Goal: Information Seeking & Learning: Understand process/instructions

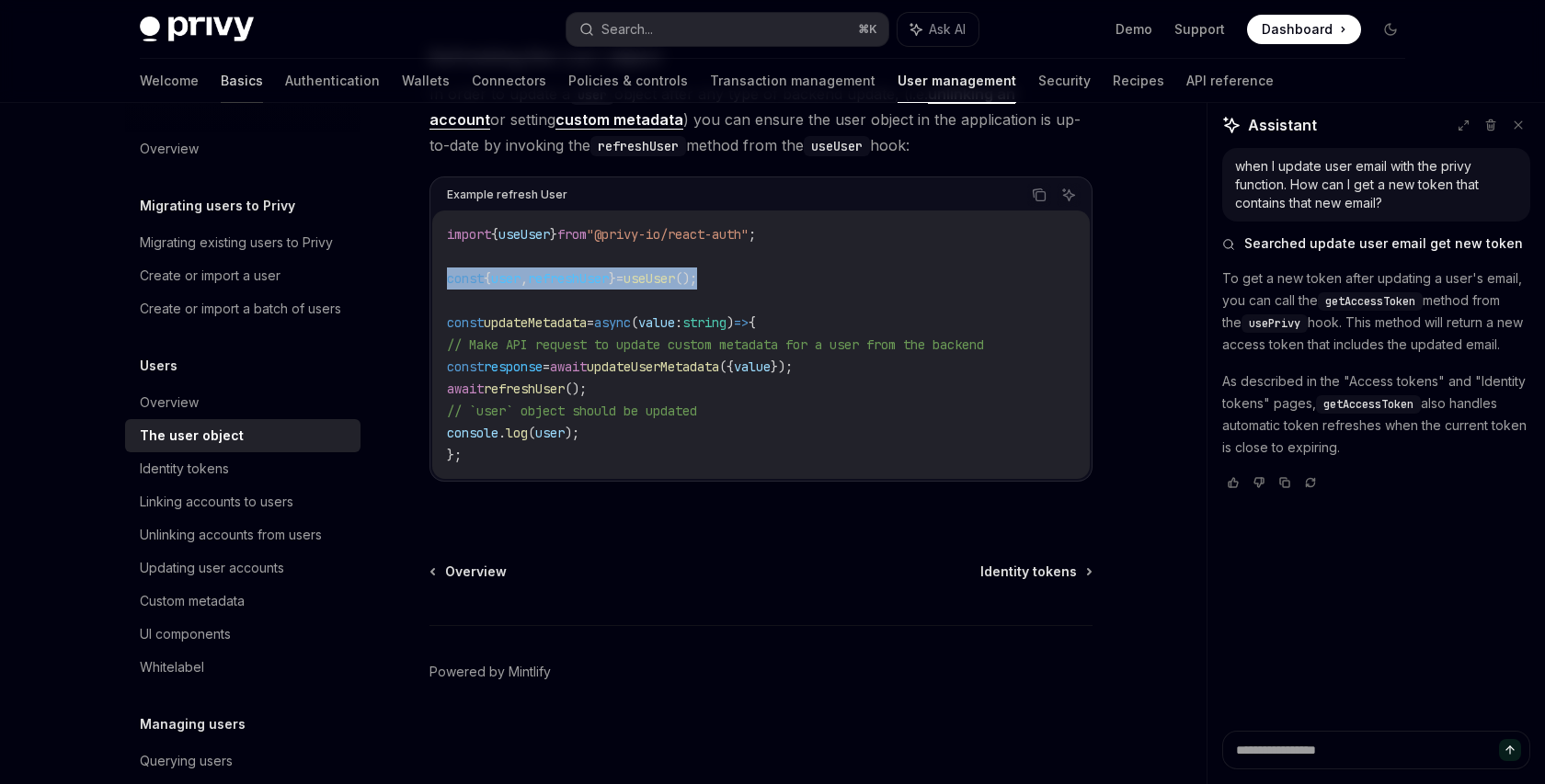
scroll to position [256, 0]
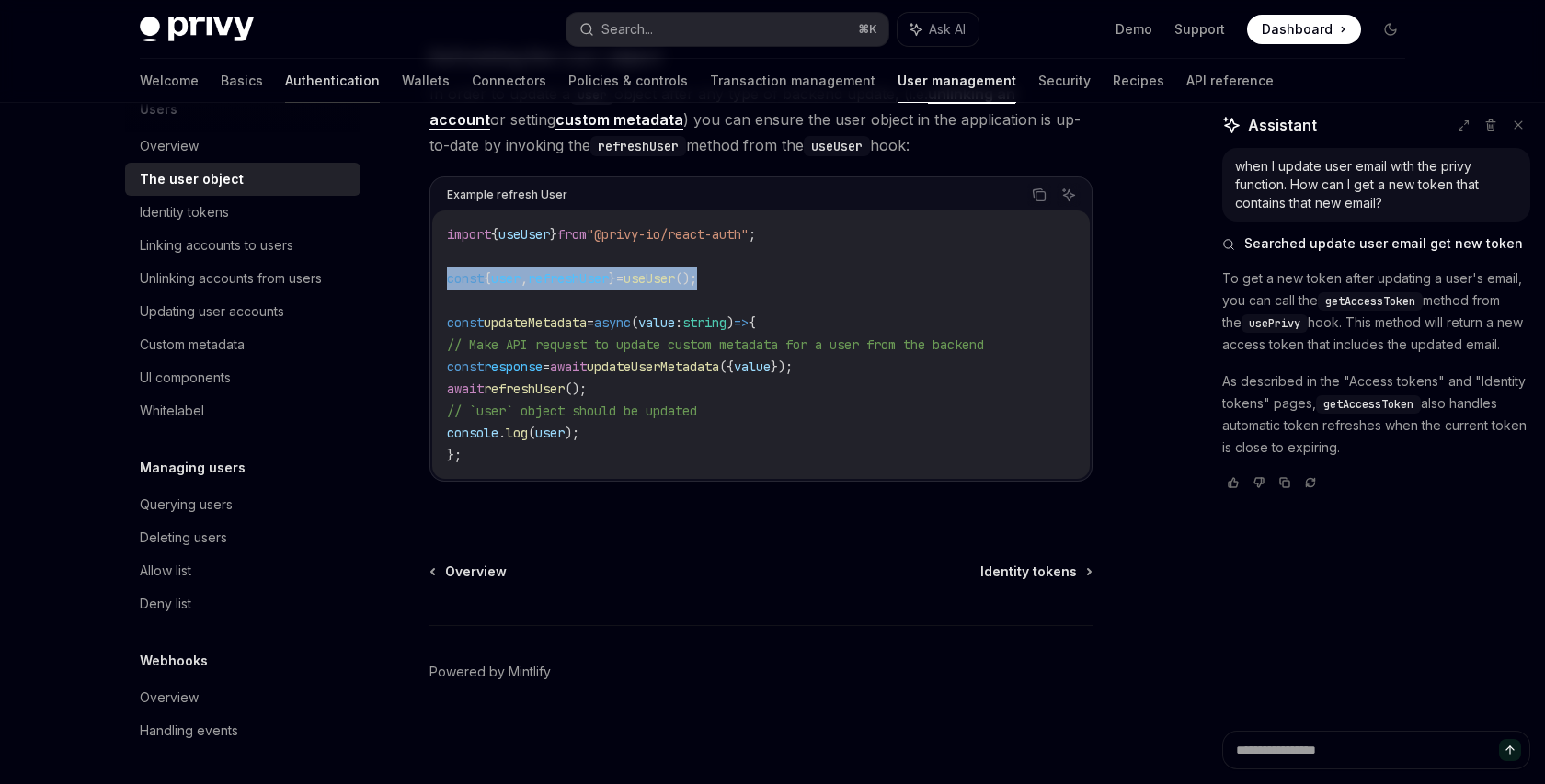
click at [285, 79] on link "Authentication" at bounding box center [333, 81] width 95 height 45
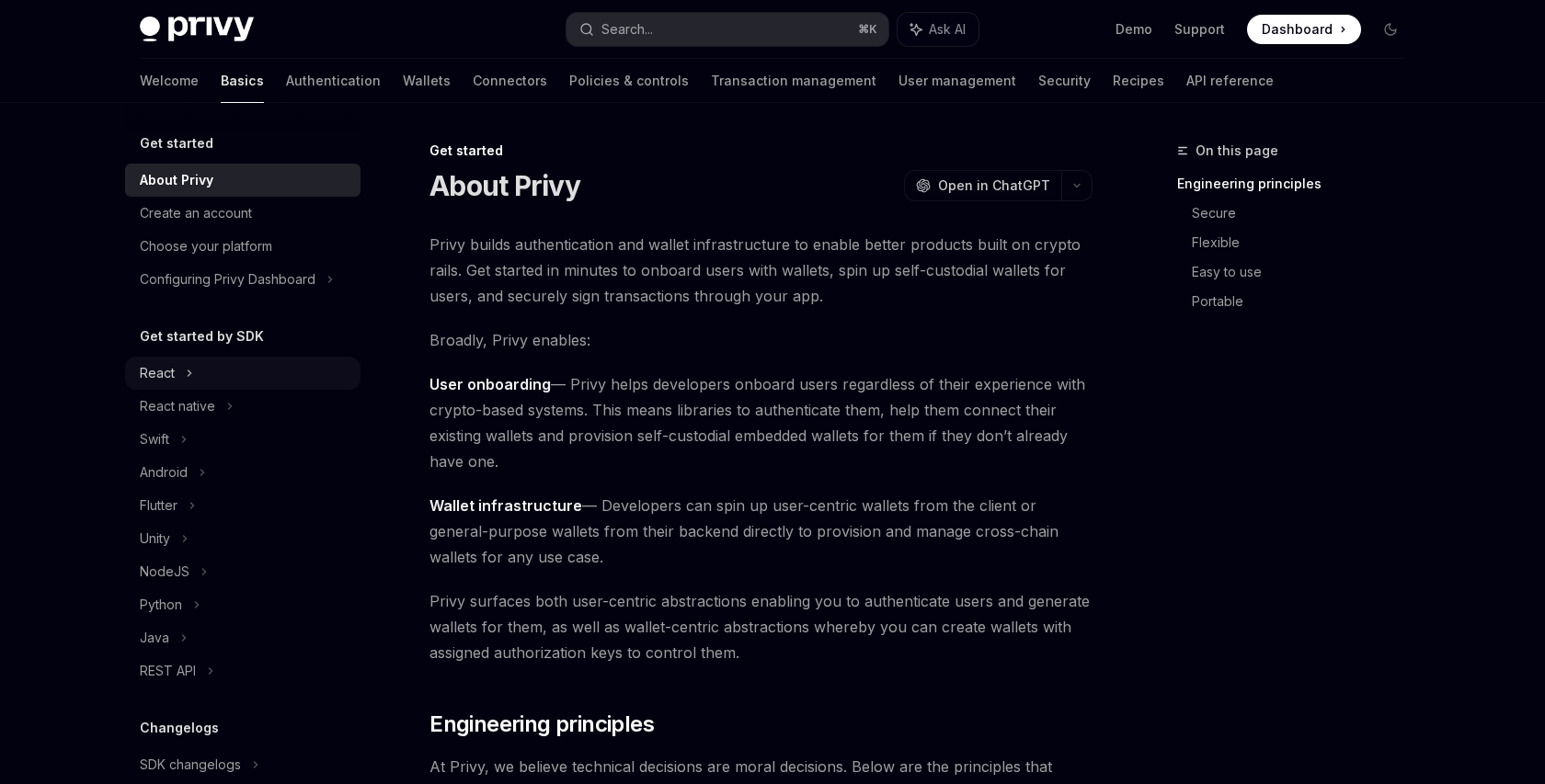
click at [172, 372] on div "React" at bounding box center [157, 373] width 35 height 22
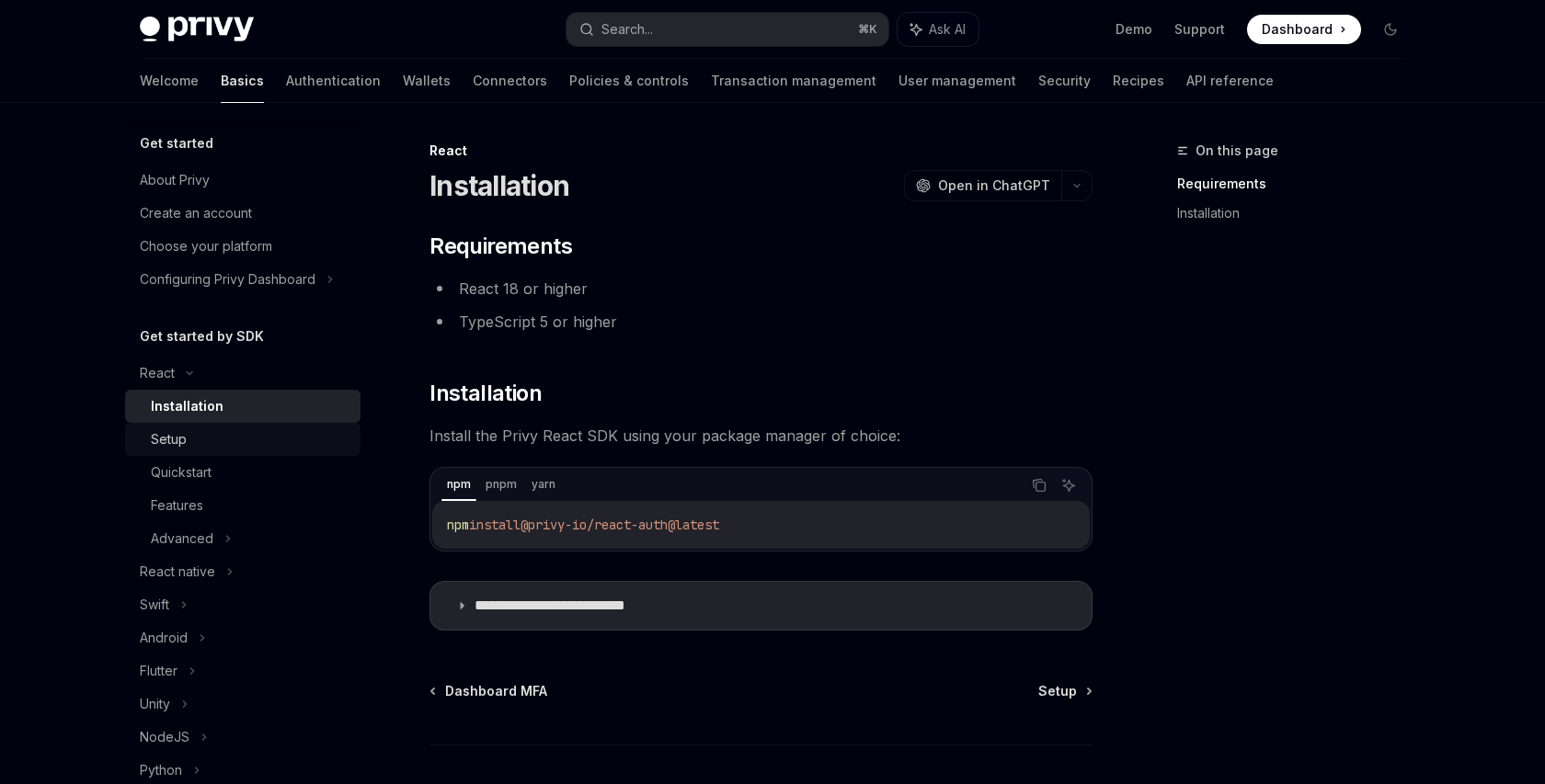
click at [188, 440] on div "Setup" at bounding box center [250, 439] width 199 height 22
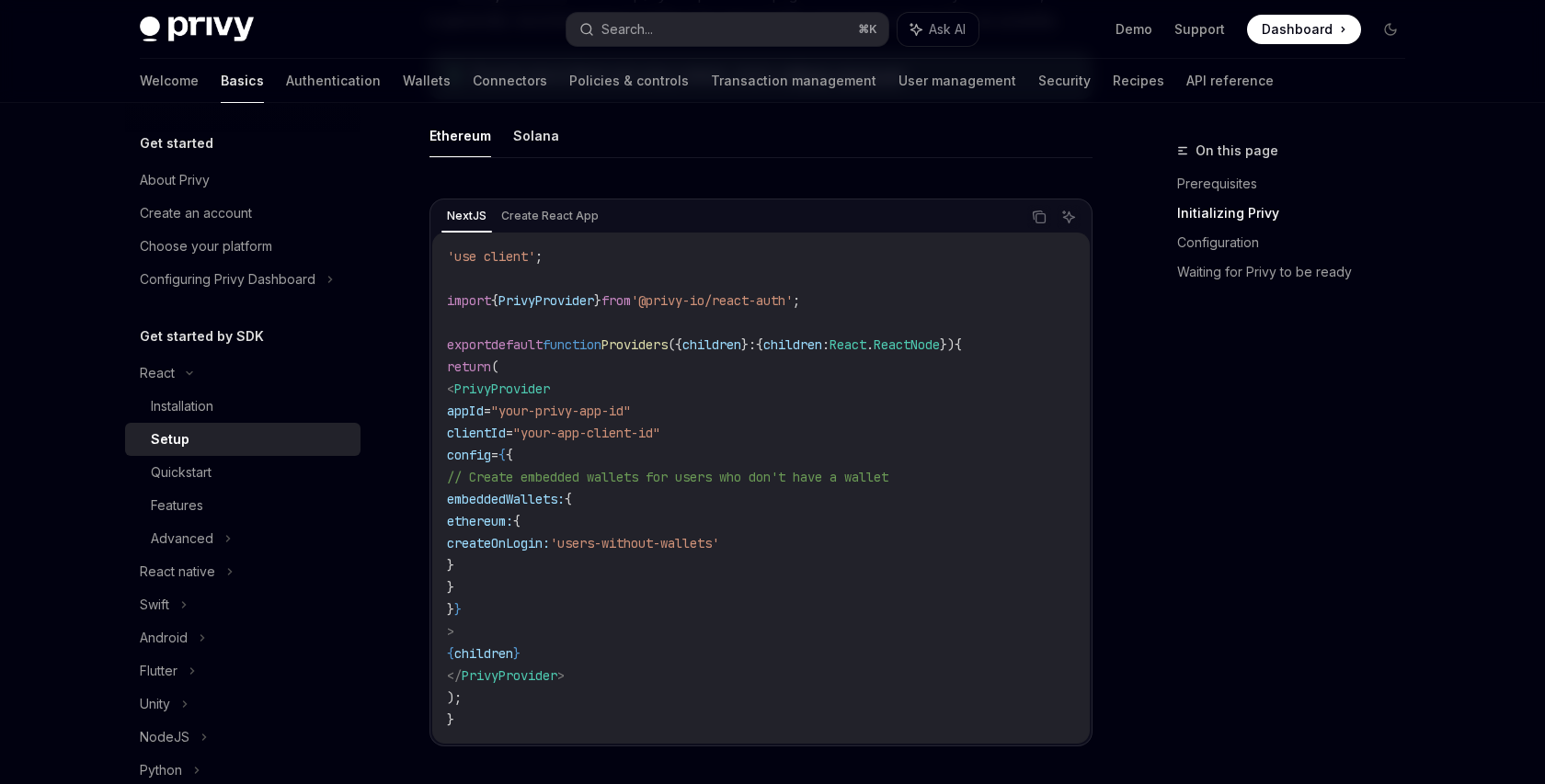
scroll to position [553, 0]
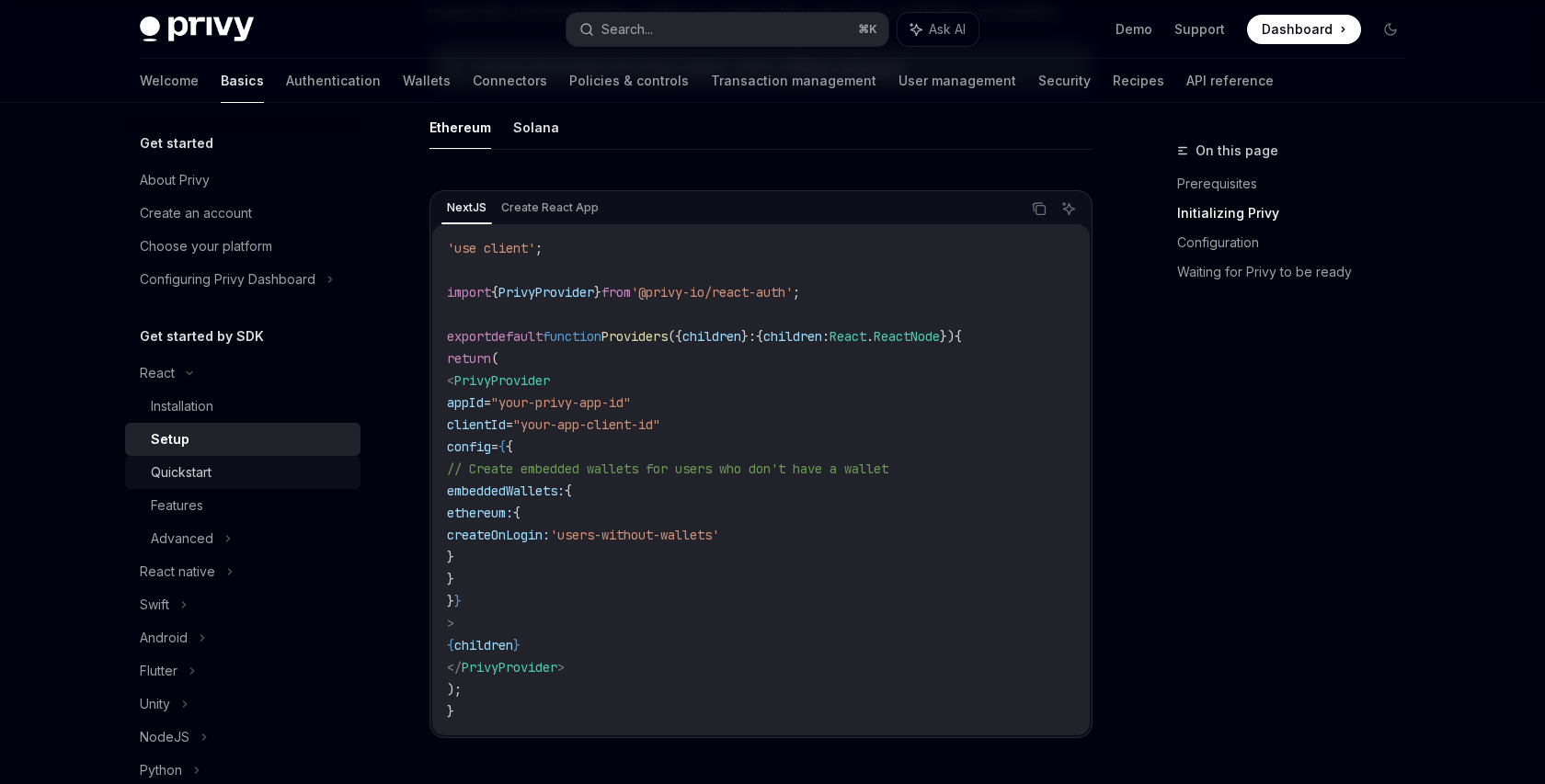
click at [250, 467] on div "Quickstart" at bounding box center [250, 473] width 199 height 22
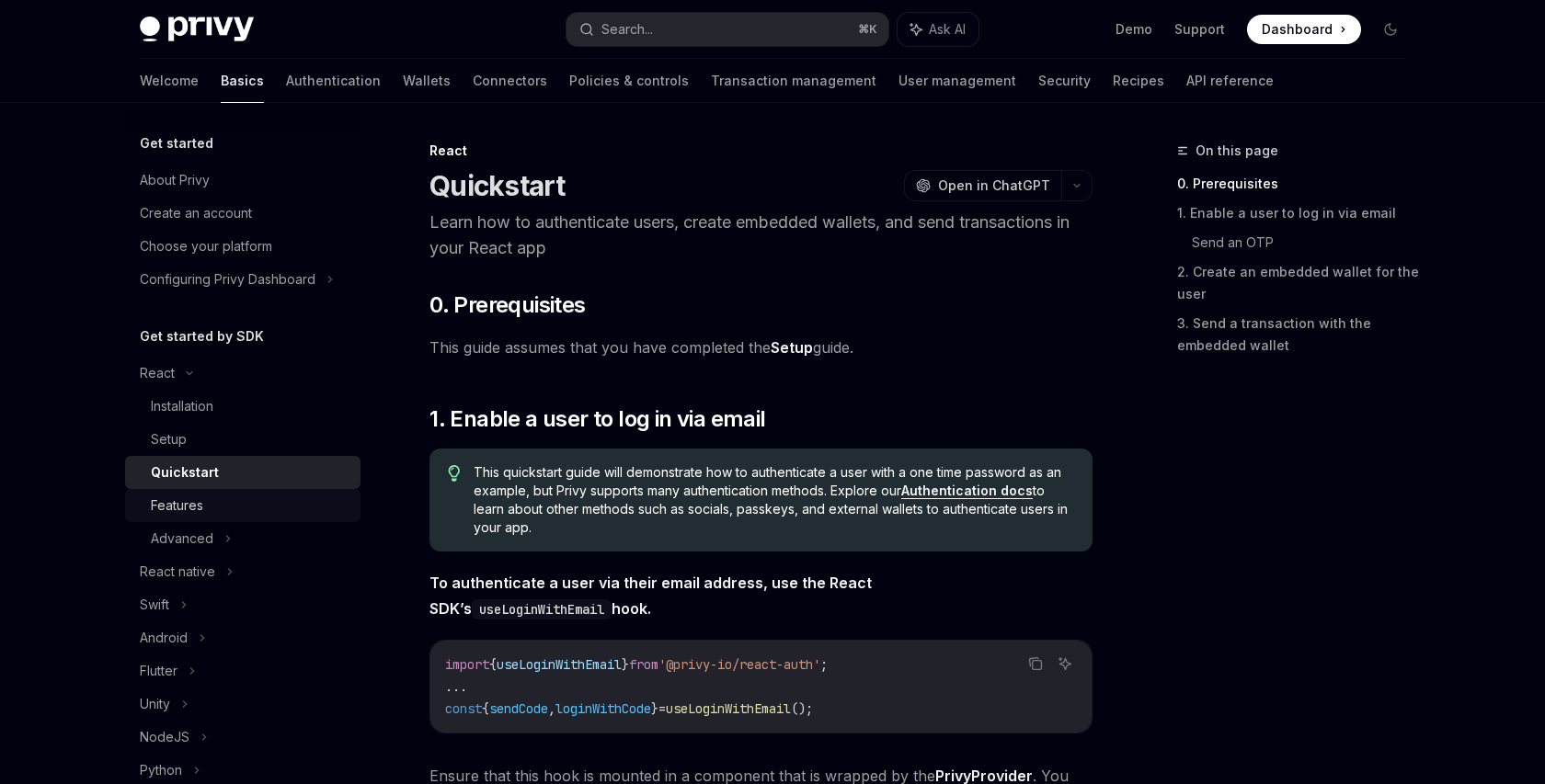
click at [225, 502] on div "Features" at bounding box center [250, 506] width 199 height 22
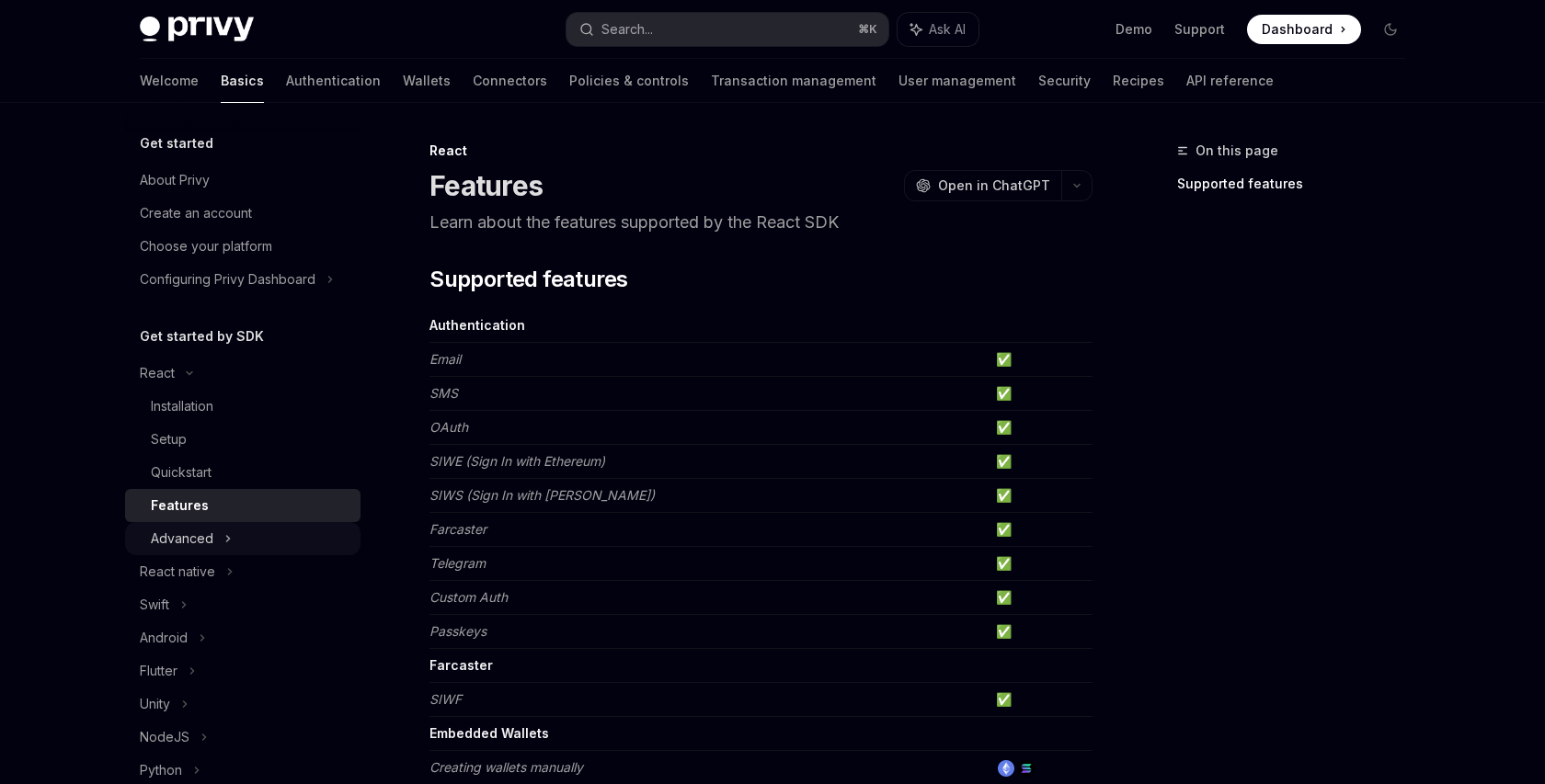
click at [228, 535] on icon at bounding box center [229, 539] width 7 height 22
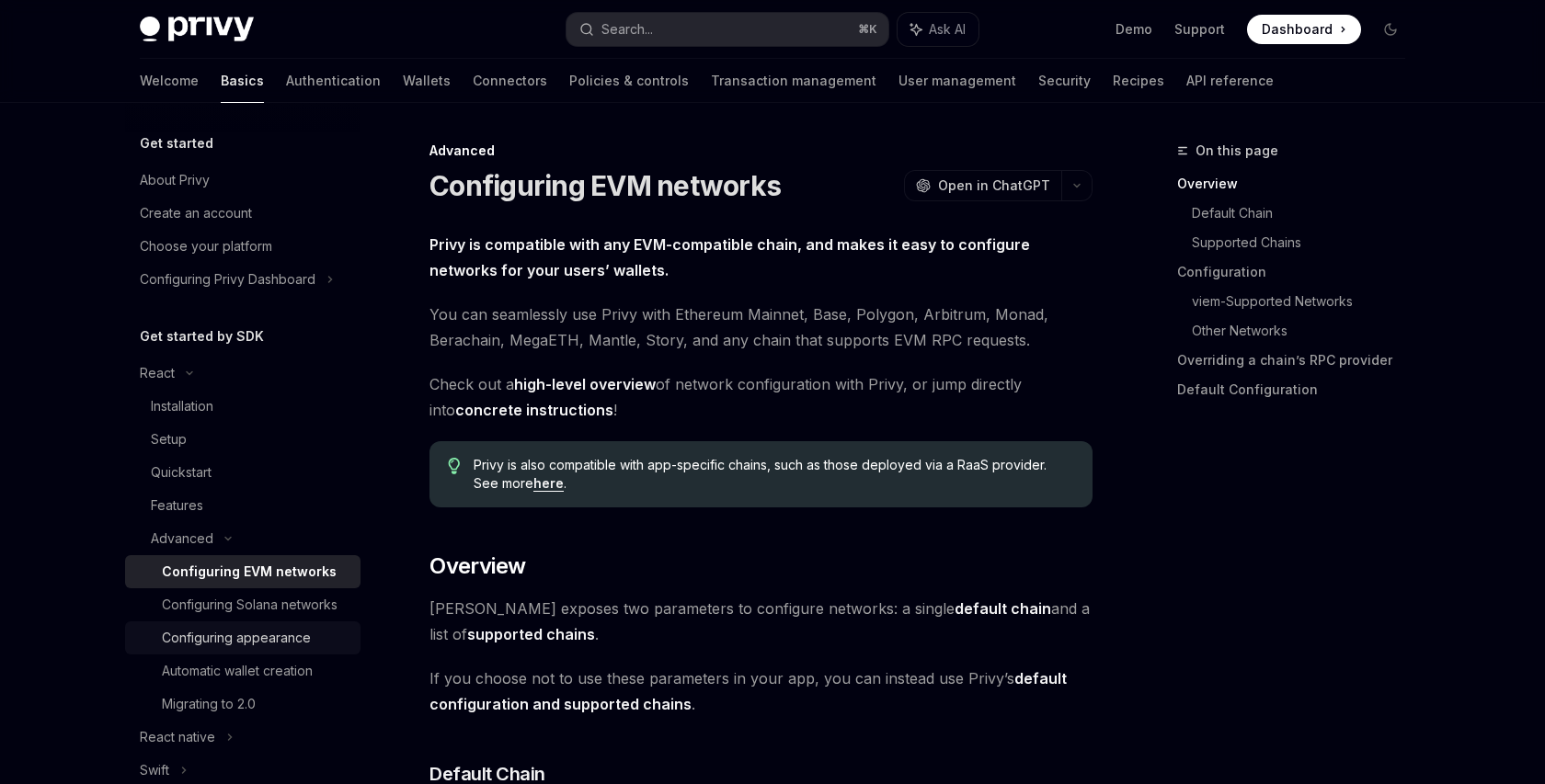
click at [240, 645] on div "Configuring appearance" at bounding box center [236, 638] width 149 height 22
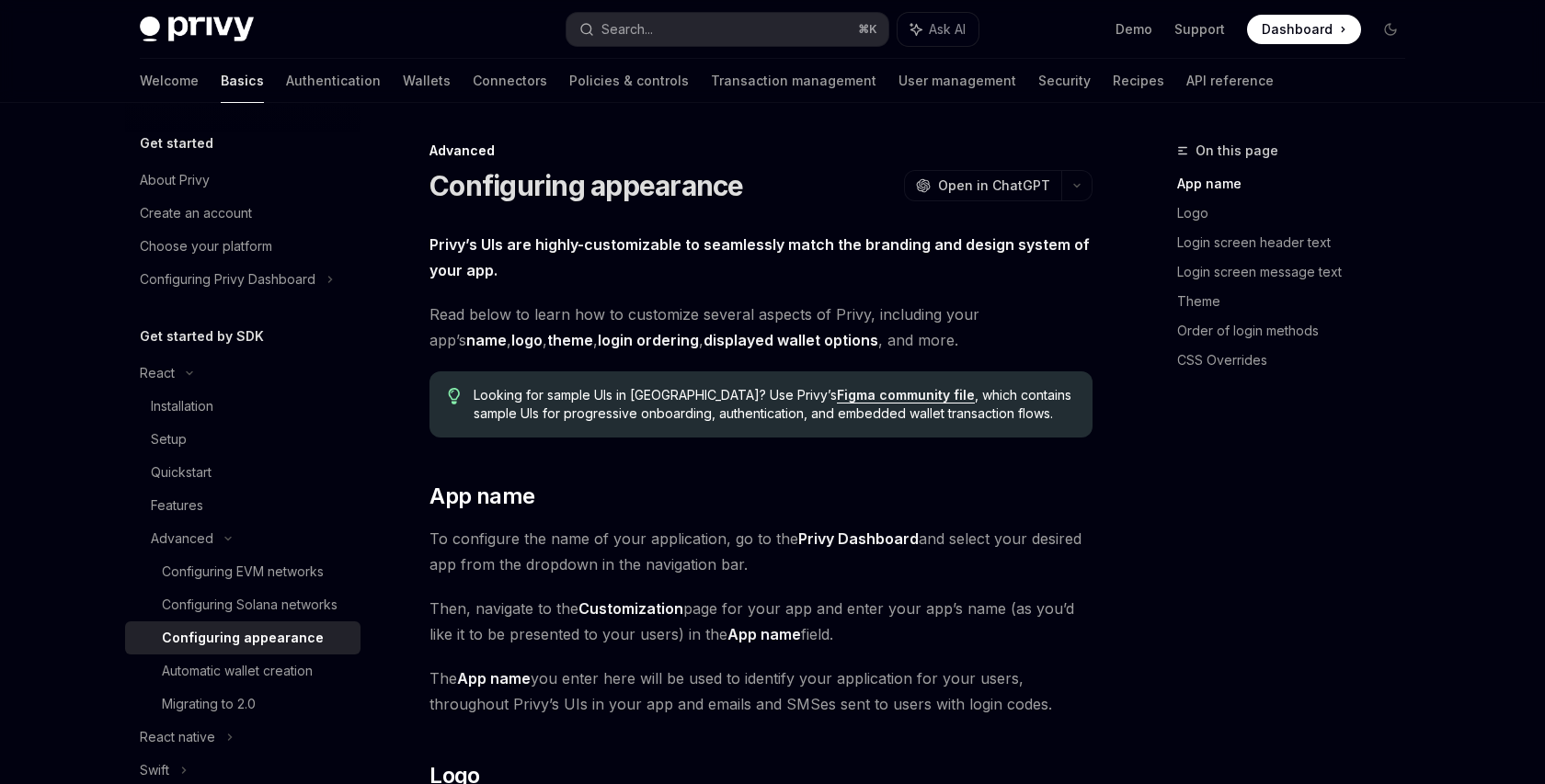
click at [249, 634] on div "Configuring appearance" at bounding box center [242, 638] width 162 height 22
type textarea "*"
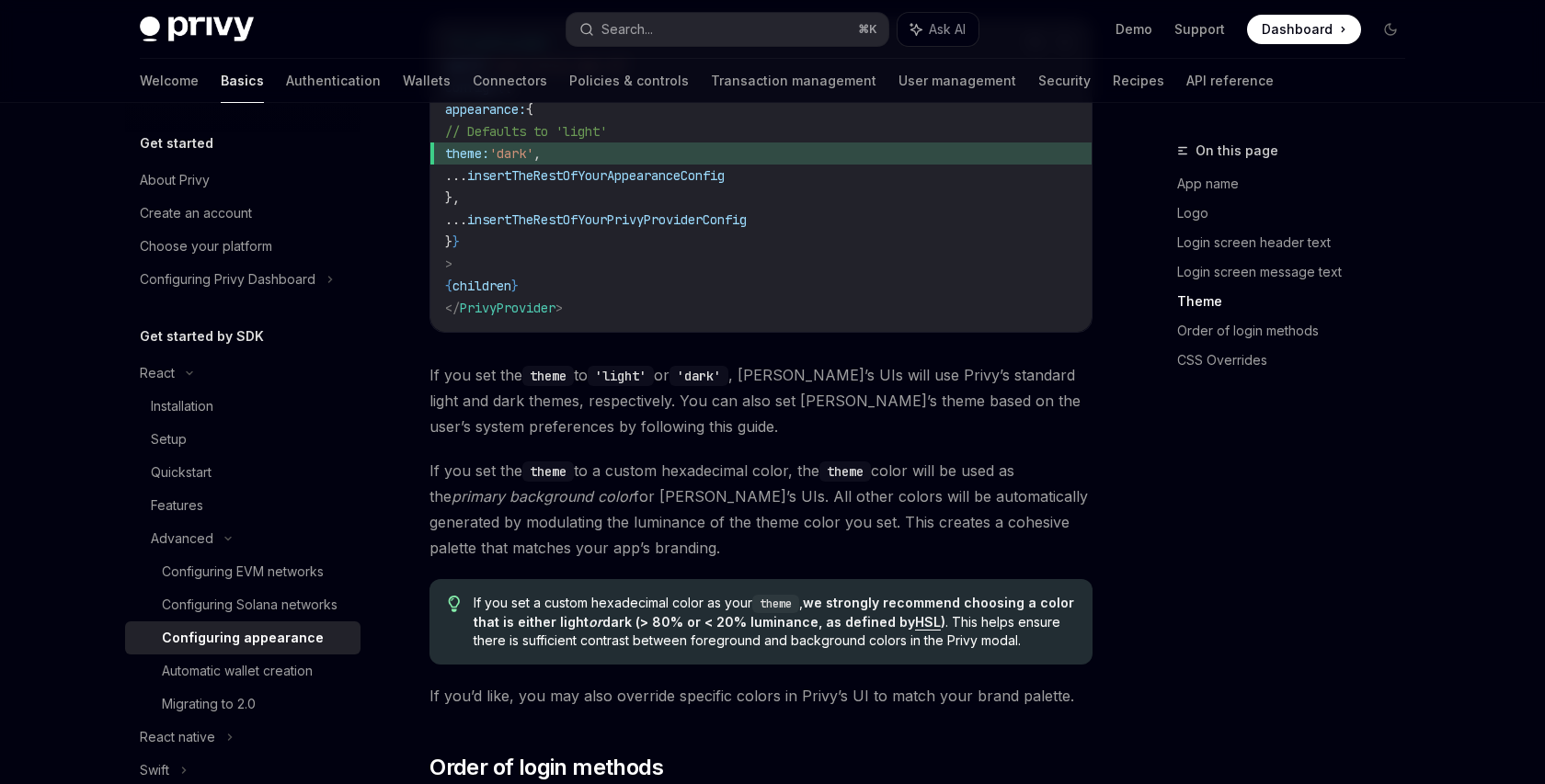
scroll to position [2833, 0]
